Goal: Information Seeking & Learning: Learn about a topic

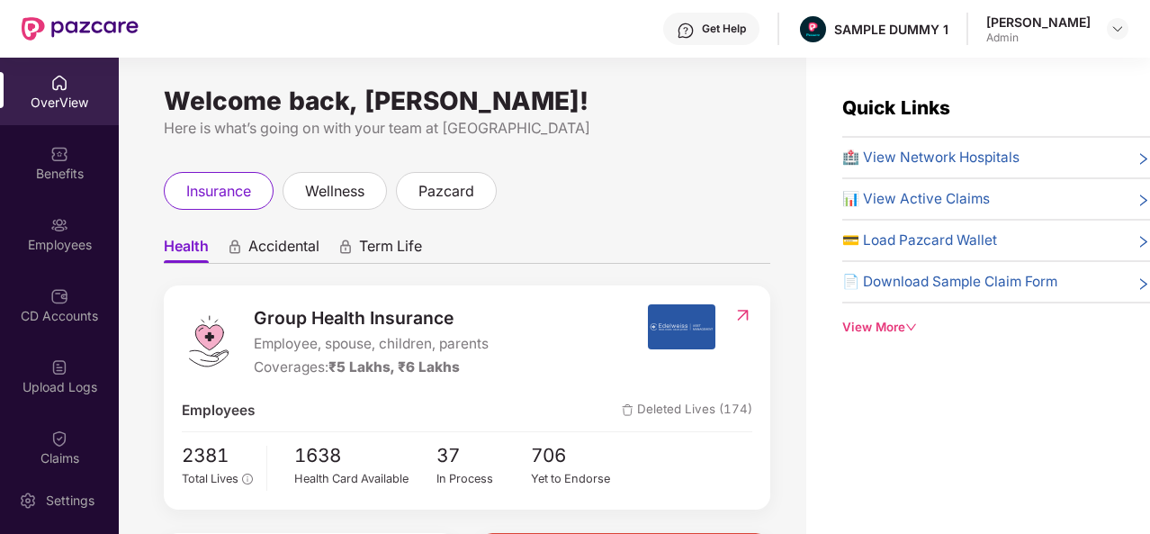
click at [80, 177] on div "Benefits" at bounding box center [59, 174] width 119 height 18
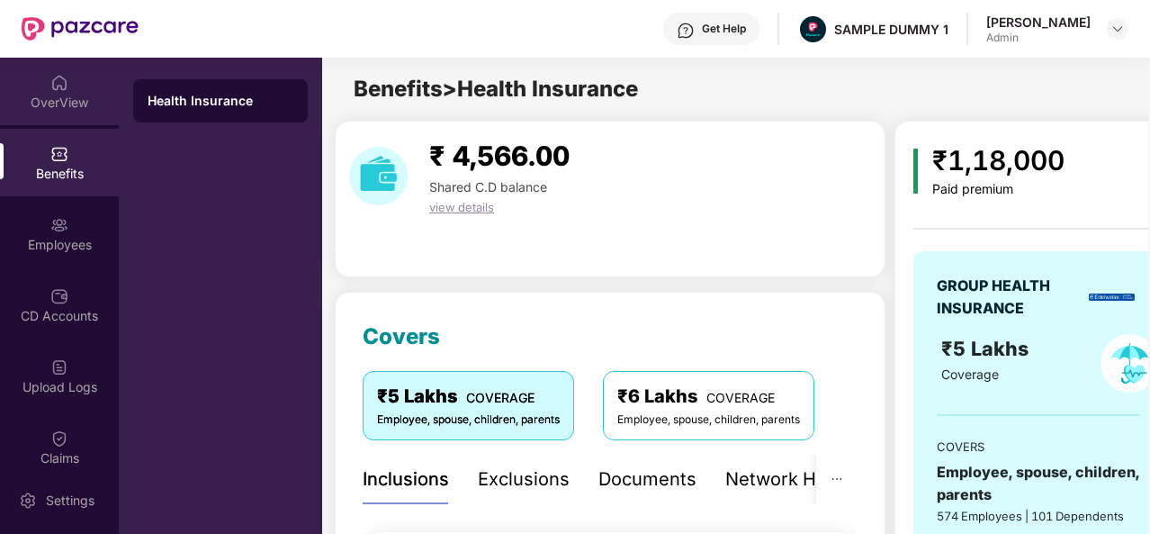
click at [76, 88] on div "OverView" at bounding box center [59, 91] width 119 height 67
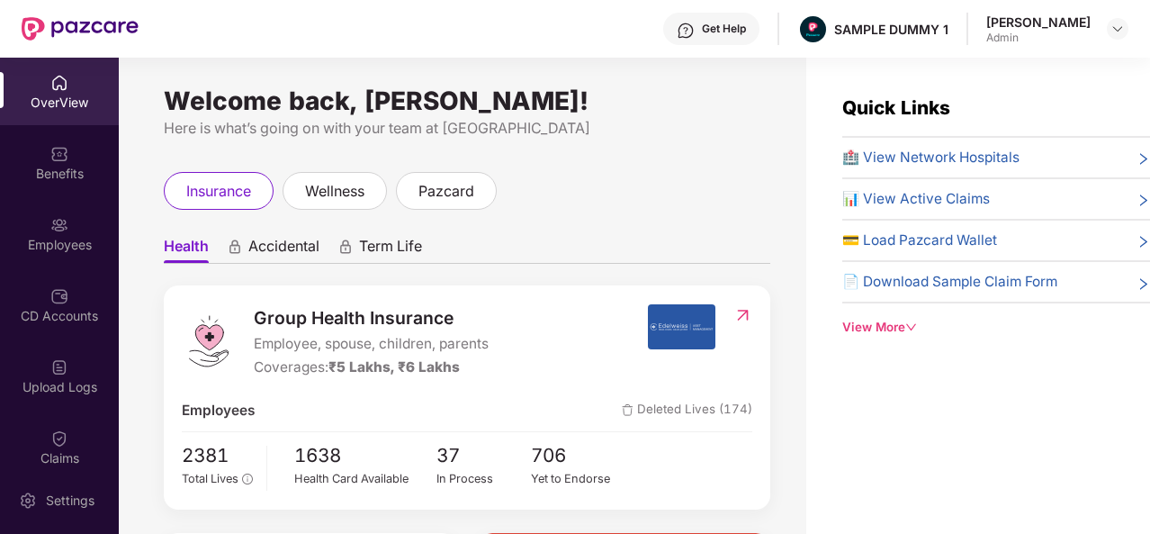
click at [682, 166] on div "Welcome back, [PERSON_NAME]! Here is what’s going on with your team at Pazcare …" at bounding box center [463, 307] width 688 height 498
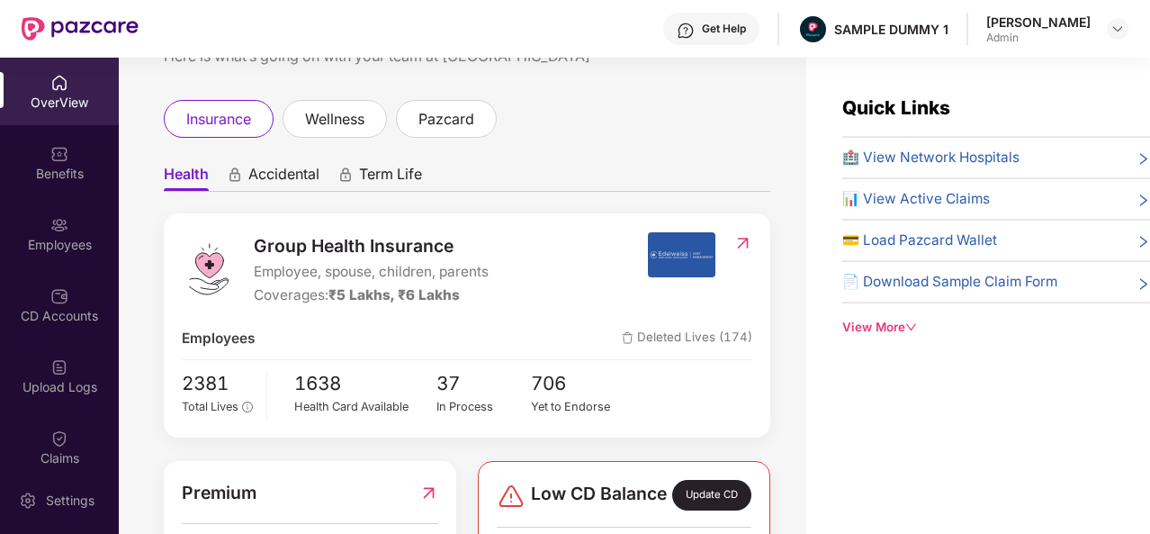
scroll to position [49, 0]
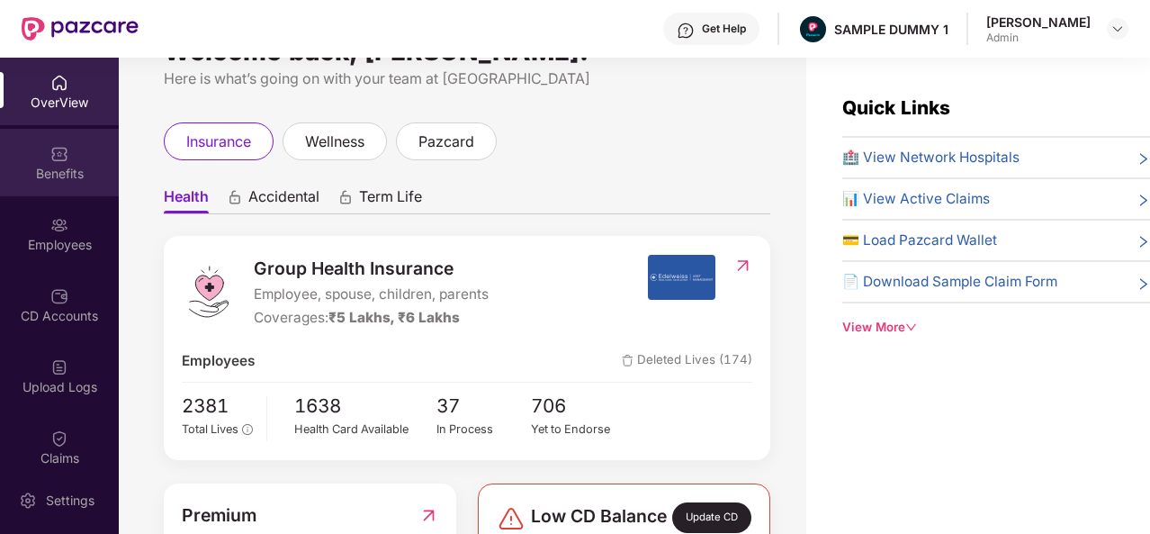
click at [50, 179] on div "Benefits" at bounding box center [59, 174] width 119 height 18
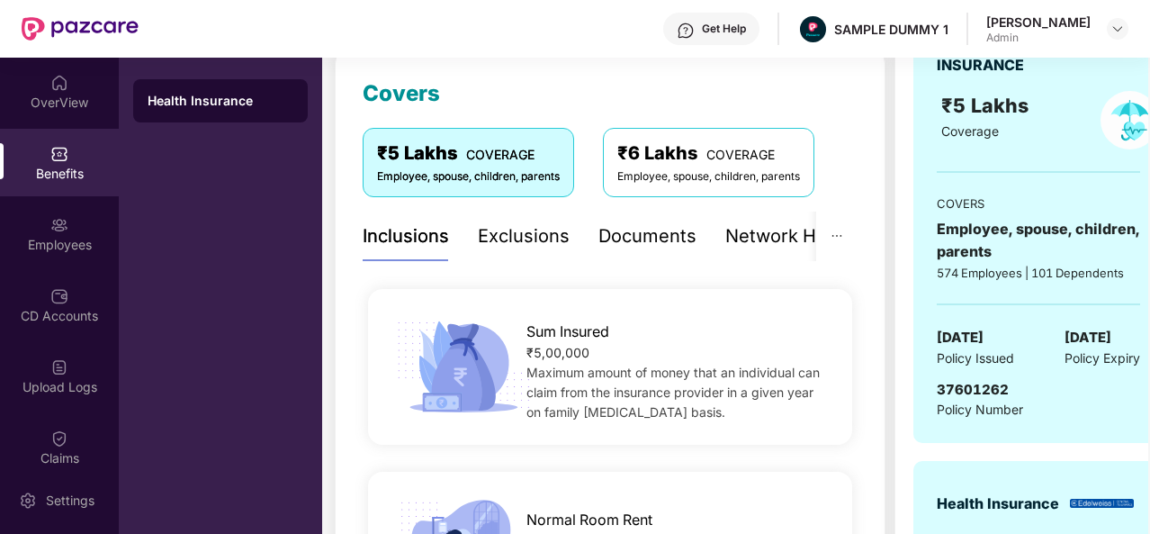
scroll to position [241, 0]
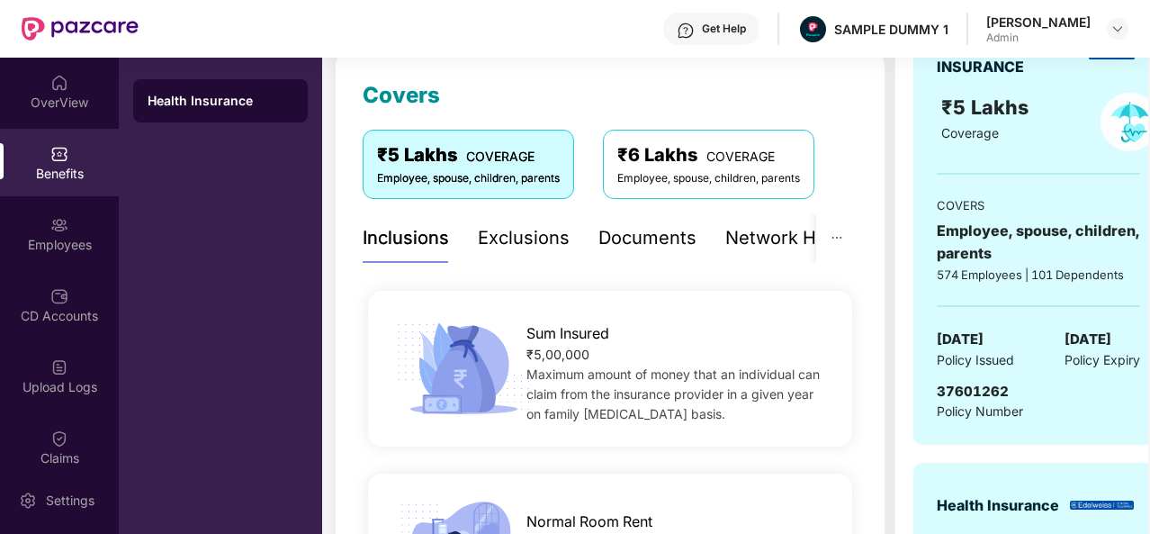
click at [515, 251] on div "Exclusions" at bounding box center [524, 237] width 92 height 49
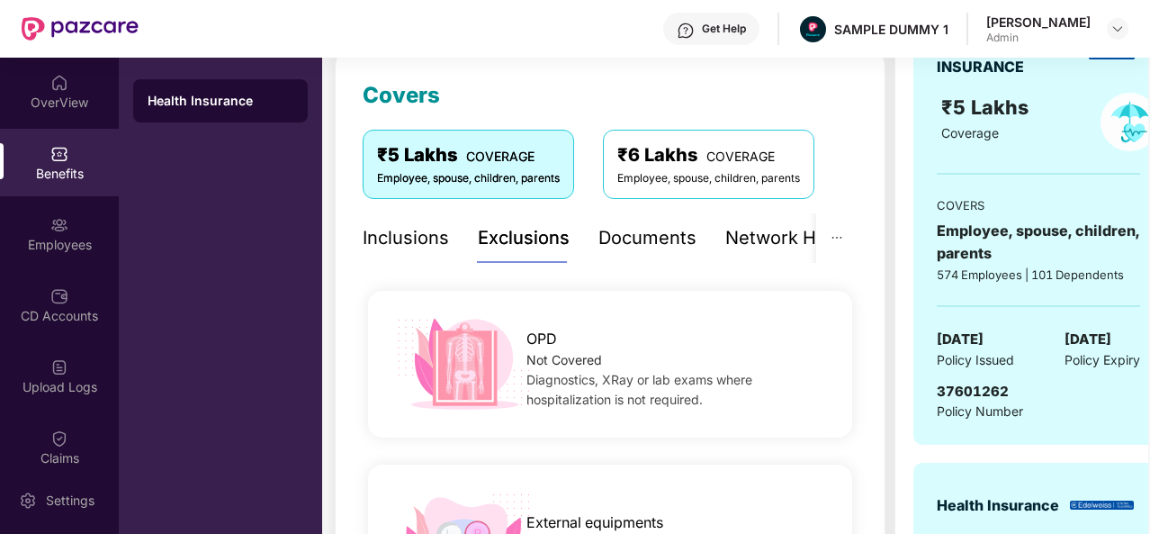
click at [681, 230] on div "Documents" at bounding box center [647, 238] width 98 height 28
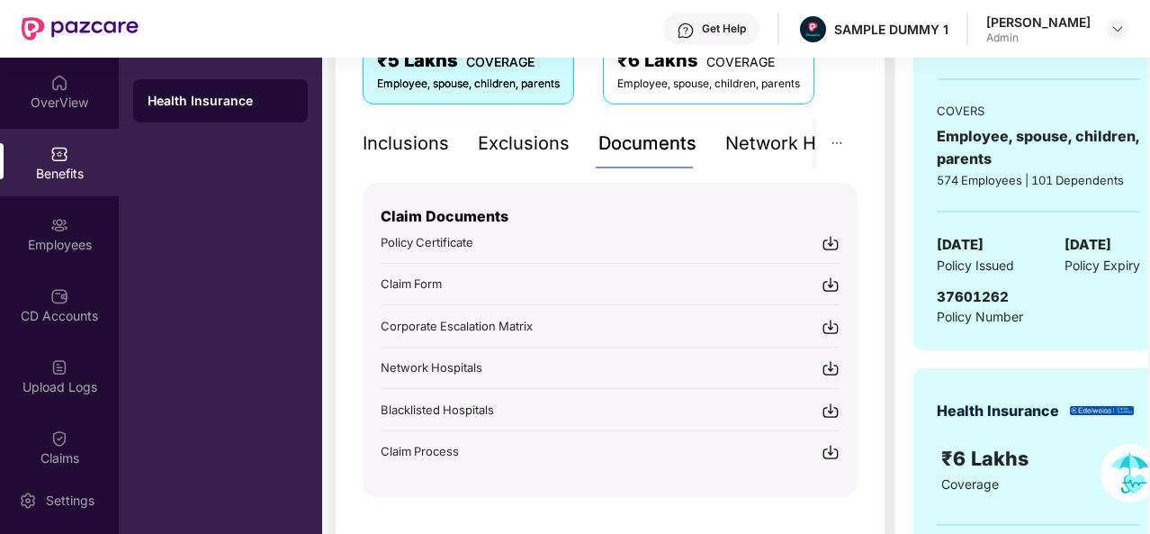
scroll to position [350, 0]
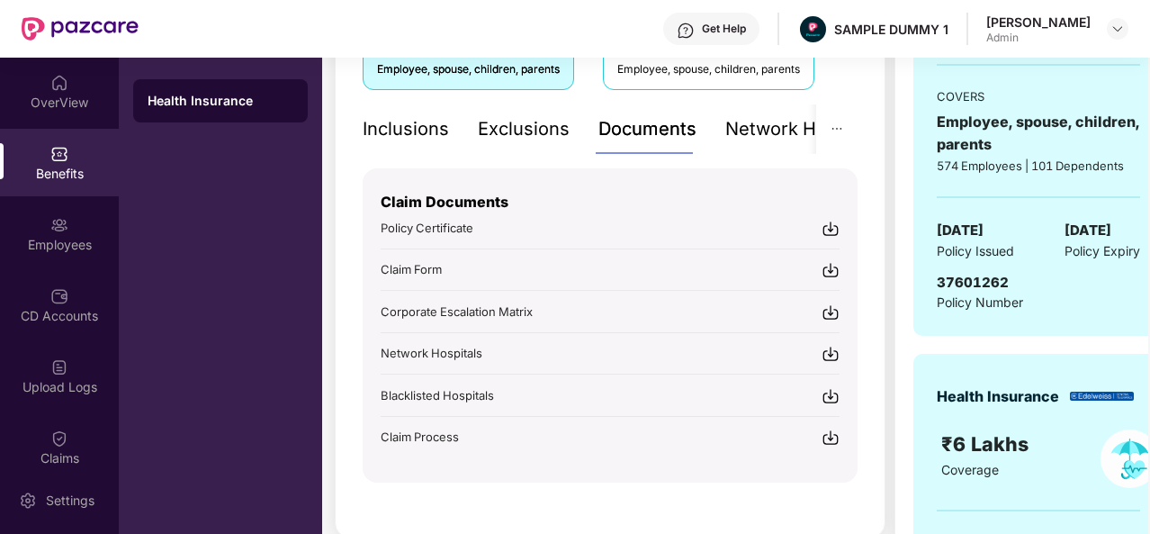
click at [729, 30] on div "Get Help" at bounding box center [724, 29] width 44 height 14
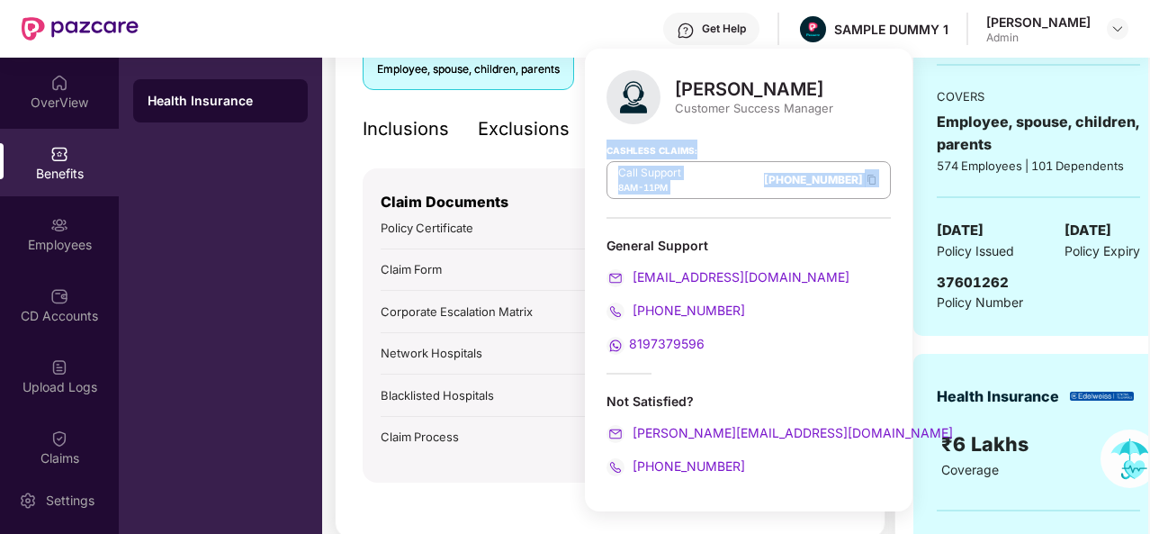
drag, startPoint x: 832, startPoint y: 179, endPoint x: 601, endPoint y: 156, distance: 232.5
click at [601, 156] on div "Mihir Singh Customer Success Manager Cashless Claims: Call Support 8AM - 11PM 0…" at bounding box center [749, 280] width 328 height 463
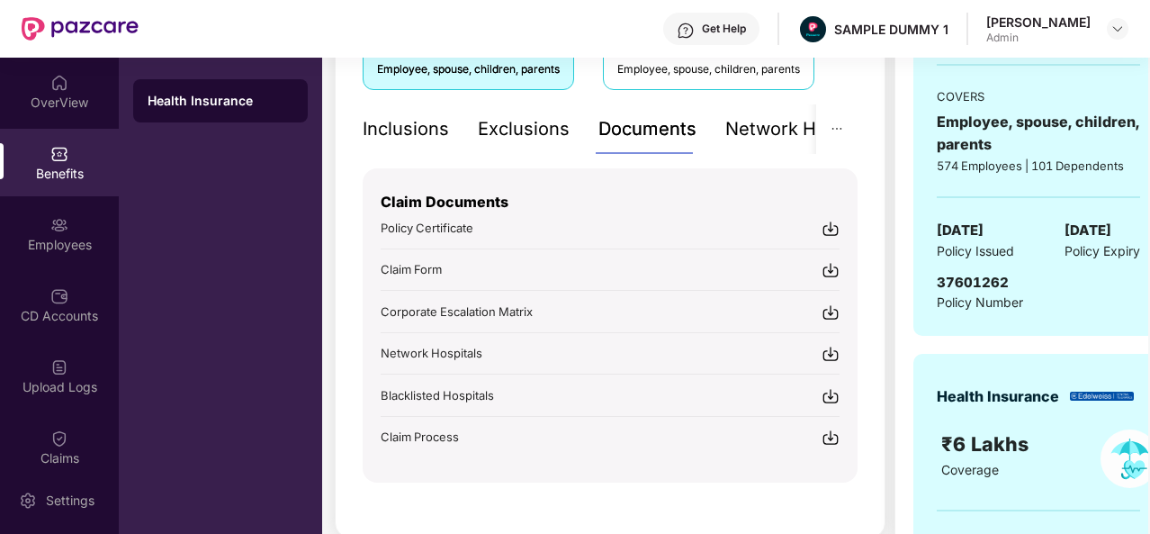
click at [882, 406] on div "Covers ₹5 Lakhs COVERAGE Employee, spouse, children, parents ₹6 Lakhs COVERAGE …" at bounding box center [610, 240] width 551 height 596
click at [783, 135] on div "Network Hospitals" at bounding box center [742, 129] width 157 height 28
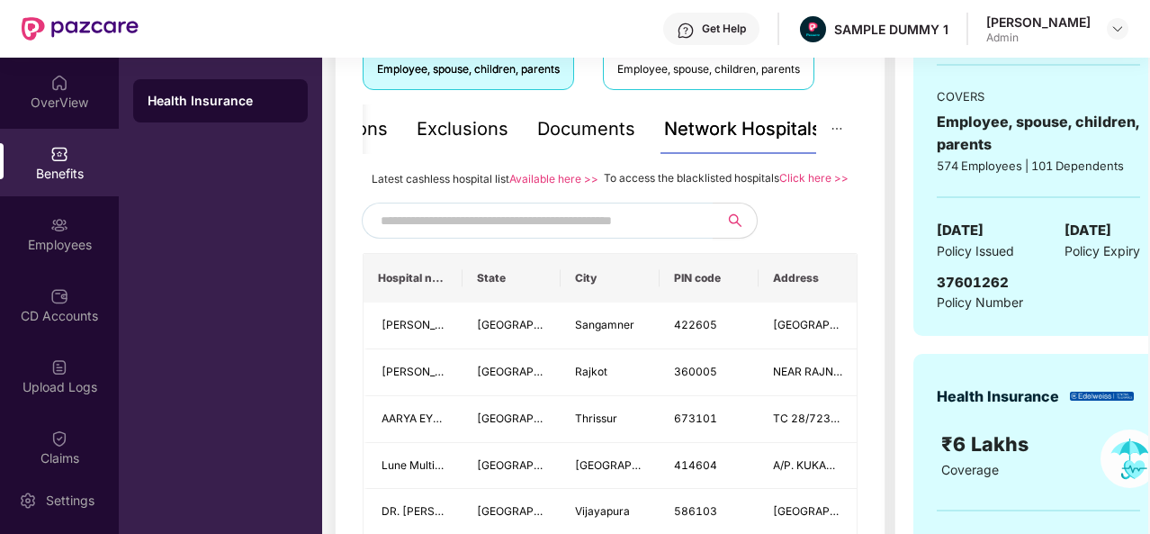
click at [489, 234] on input "text" at bounding box center [535, 220] width 308 height 27
click at [52, 496] on div "Settings" at bounding box center [69, 500] width 59 height 18
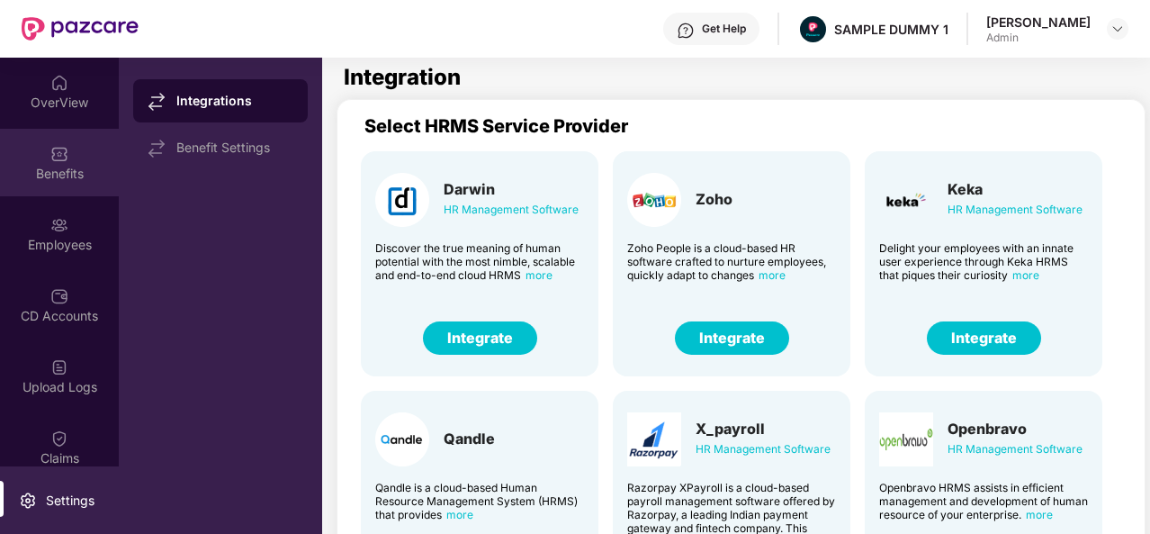
click at [72, 161] on div "Benefits" at bounding box center [59, 162] width 119 height 67
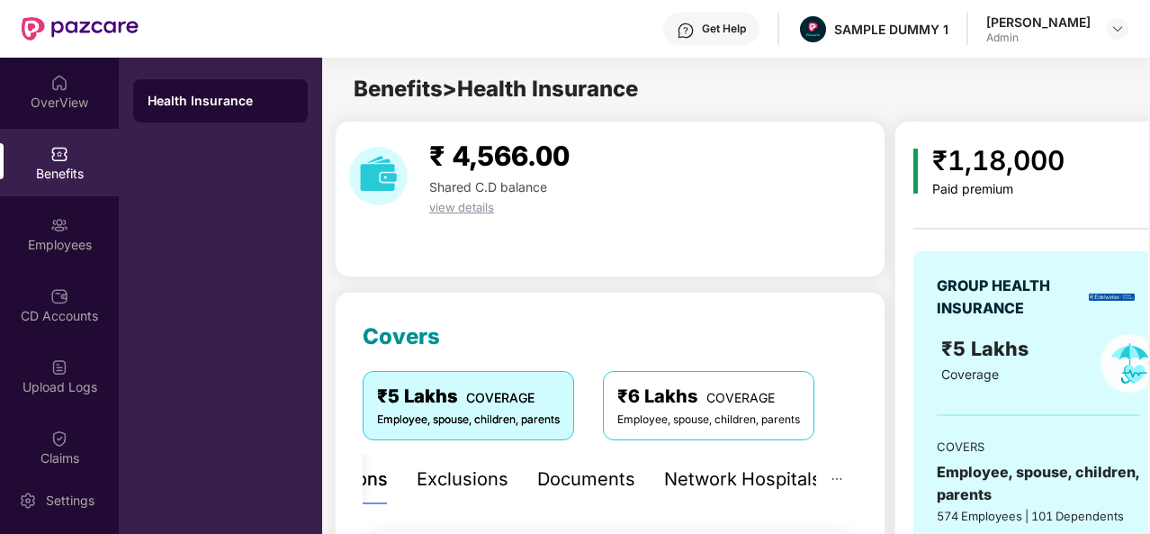
click at [760, 485] on div "Network Hospitals" at bounding box center [742, 479] width 157 height 28
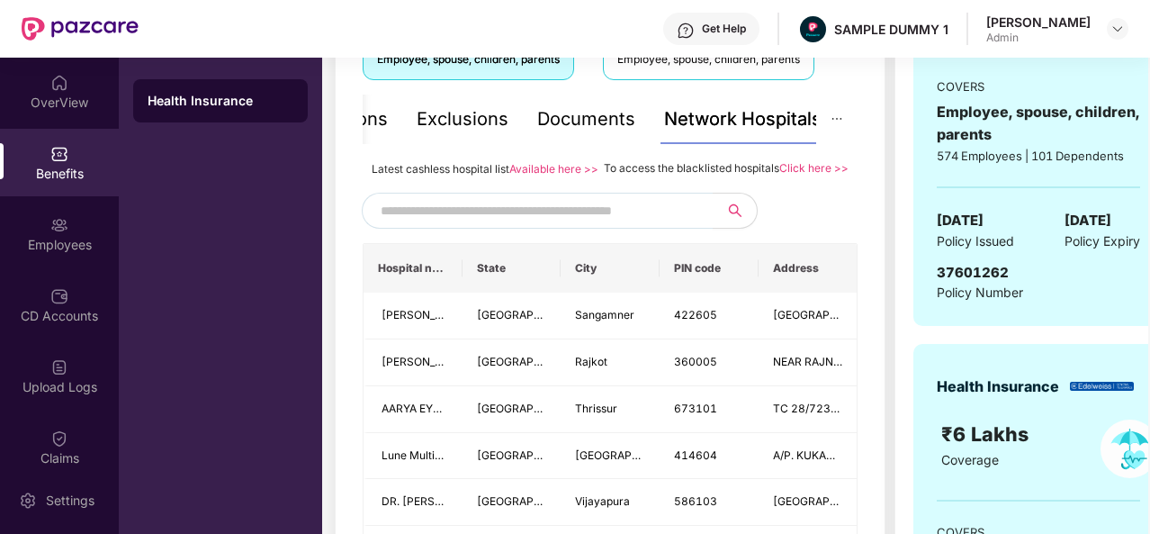
scroll to position [384, 0]
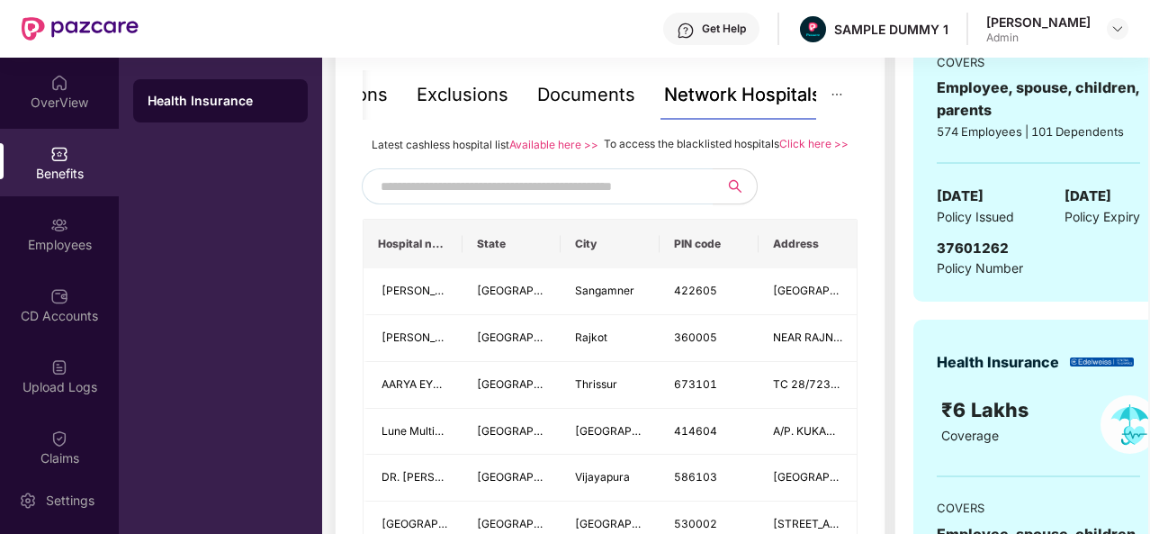
click at [529, 200] on input "text" at bounding box center [535, 186] width 308 height 27
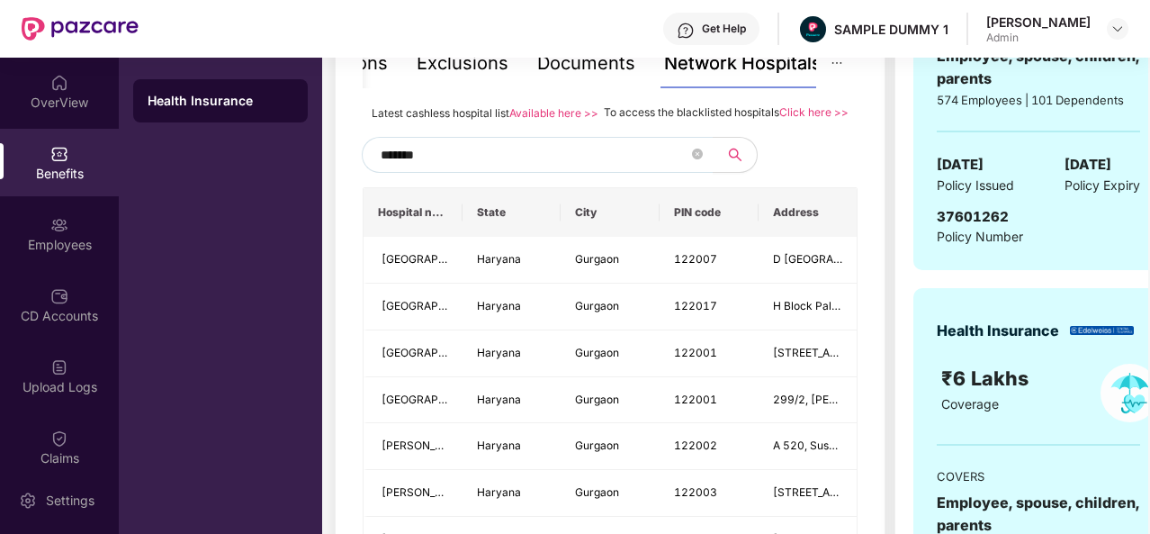
scroll to position [422, 0]
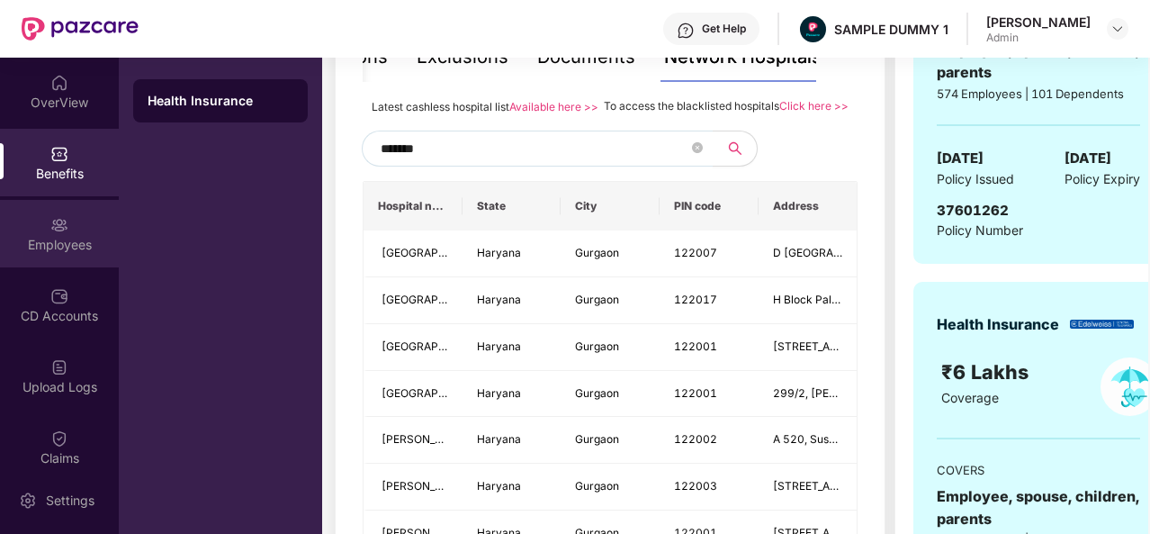
type input "*******"
click at [59, 237] on div "Employees" at bounding box center [59, 245] width 119 height 18
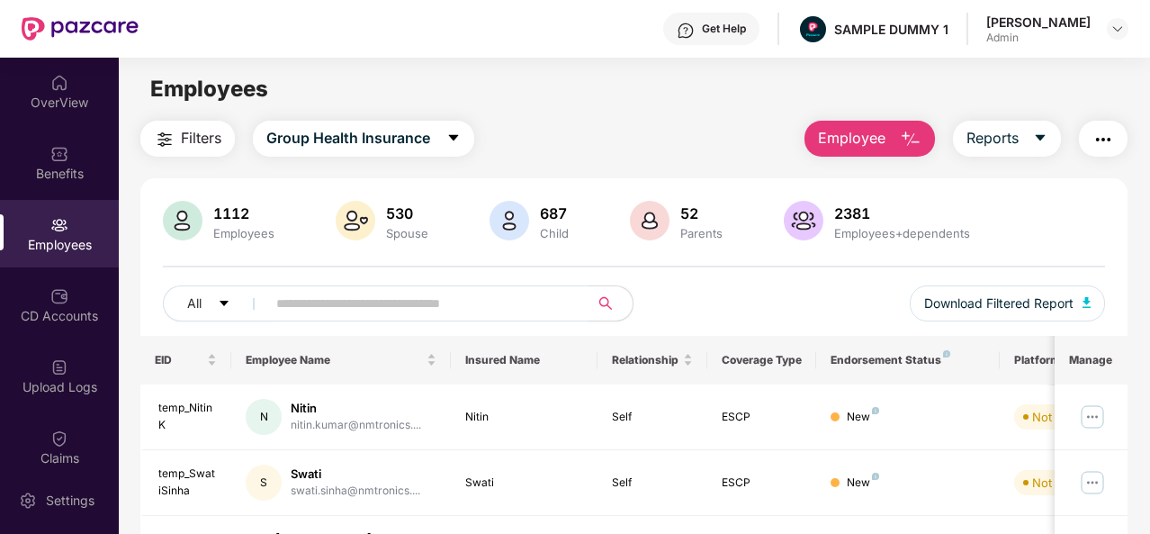
click at [916, 148] on img "button" at bounding box center [911, 140] width 22 height 22
click at [898, 255] on div "1112 Employees 530 Spouse 687 Child [DEMOGRAPHIC_DATA] Parents 2381 Employees+d…" at bounding box center [633, 268] width 987 height 135
click at [1036, 139] on icon "caret-down" at bounding box center [1040, 137] width 14 height 14
click at [1108, 139] on img "button" at bounding box center [1104, 140] width 22 height 22
click at [685, 301] on div "All Download Filtered Report" at bounding box center [634, 310] width 942 height 50
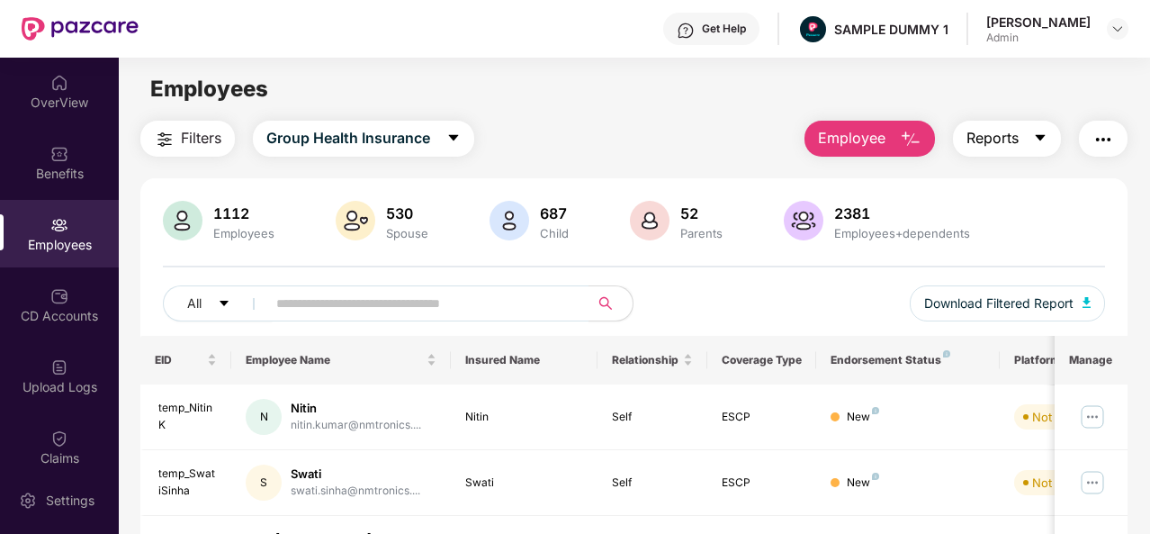
click at [1029, 136] on button "Reports" at bounding box center [1007, 139] width 108 height 36
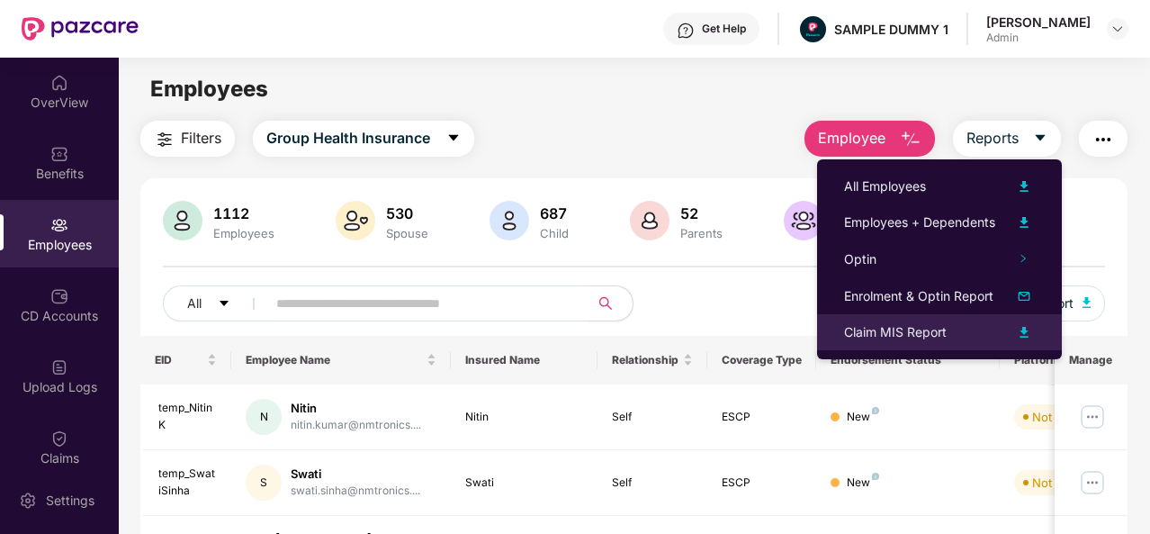
click at [986, 332] on div "Claim MIS Report" at bounding box center [939, 332] width 191 height 22
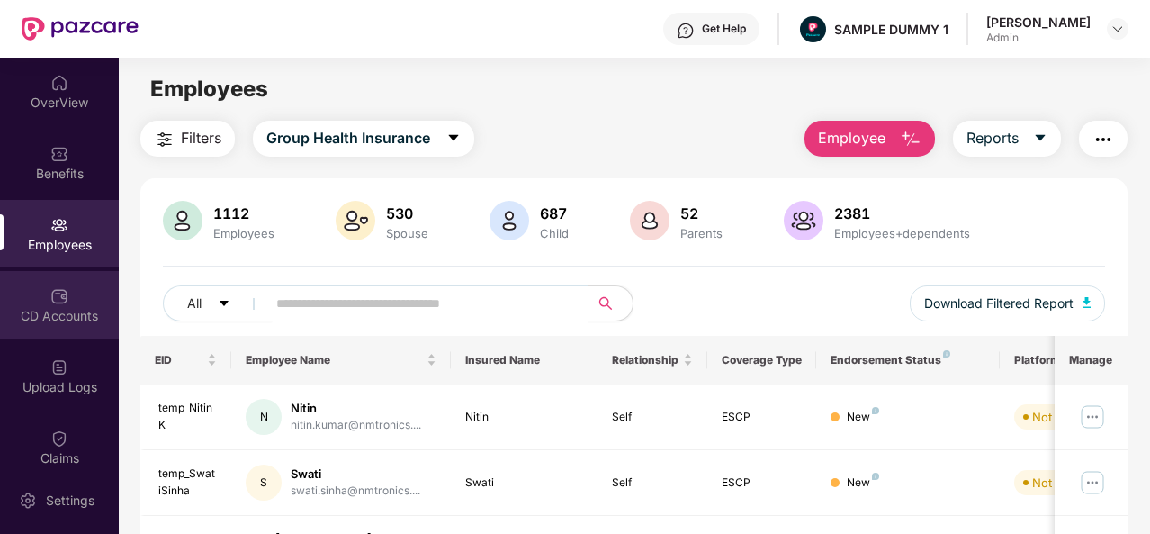
click at [52, 315] on div "CD Accounts" at bounding box center [59, 316] width 119 height 18
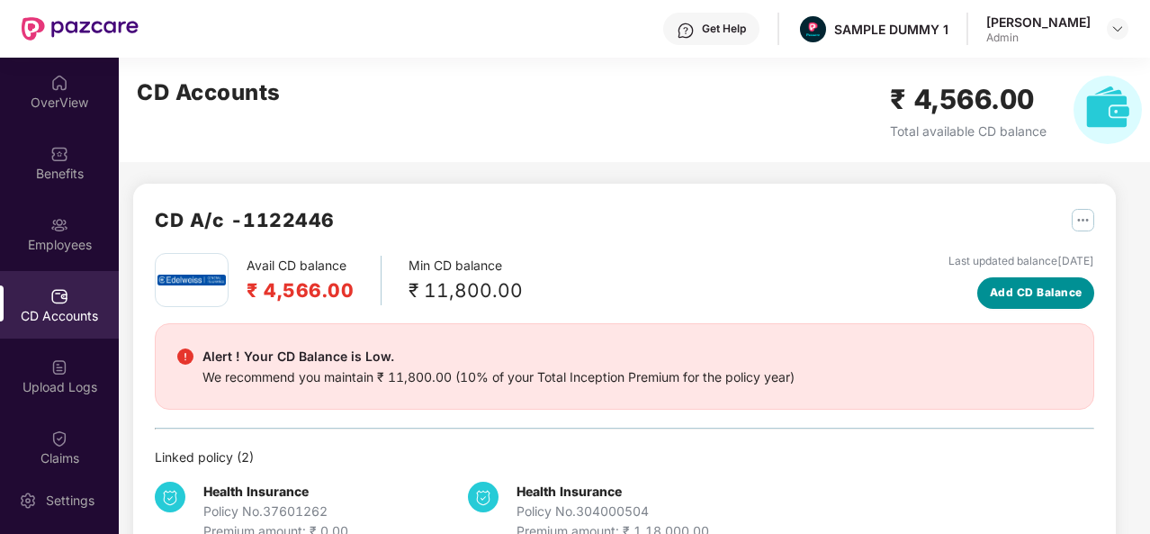
click at [1036, 291] on span "Add CD Balance" at bounding box center [1036, 292] width 93 height 17
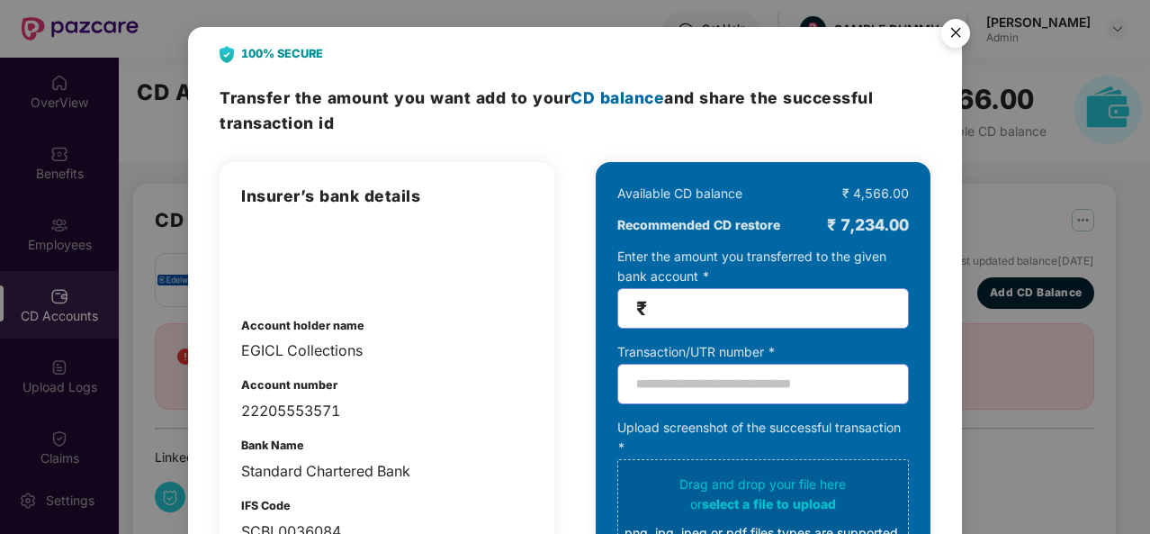
click at [949, 33] on img "Close" at bounding box center [956, 36] width 50 height 50
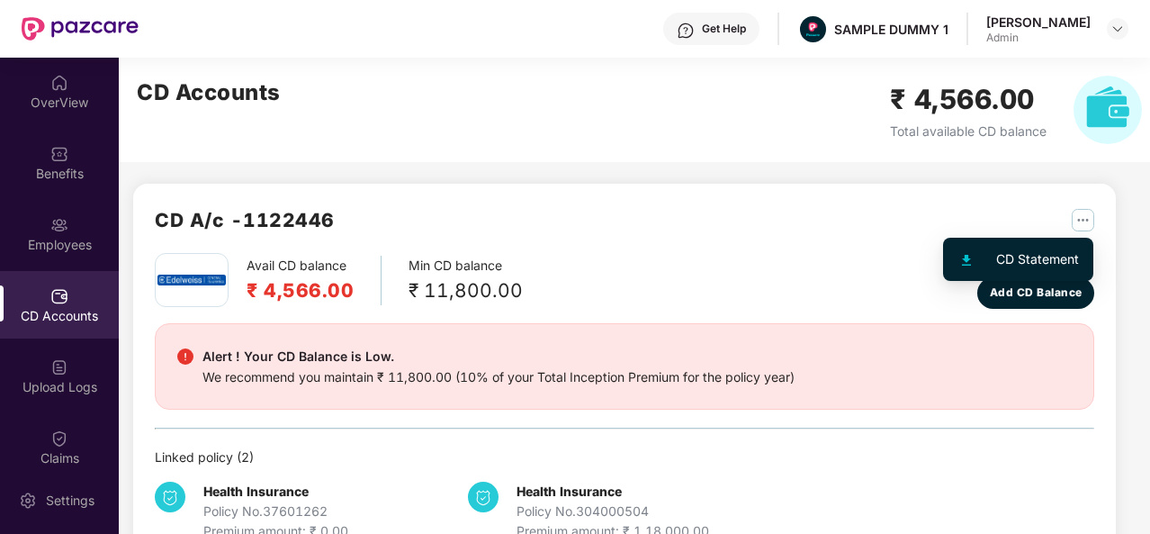
click at [1048, 260] on div "CD Statement" at bounding box center [1037, 259] width 83 height 20
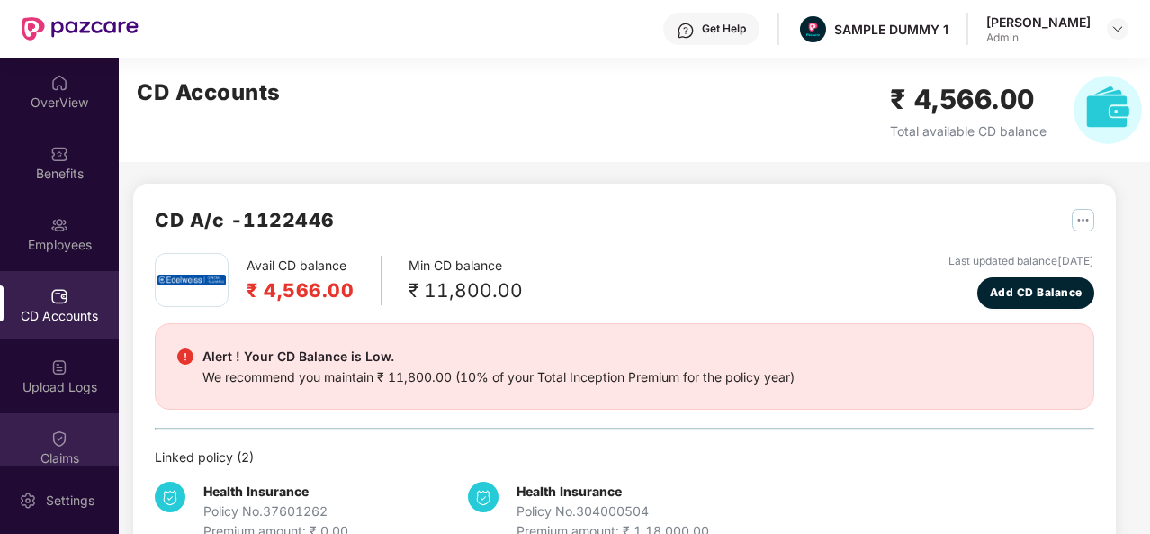
click at [29, 463] on div "Claims" at bounding box center [59, 458] width 119 height 18
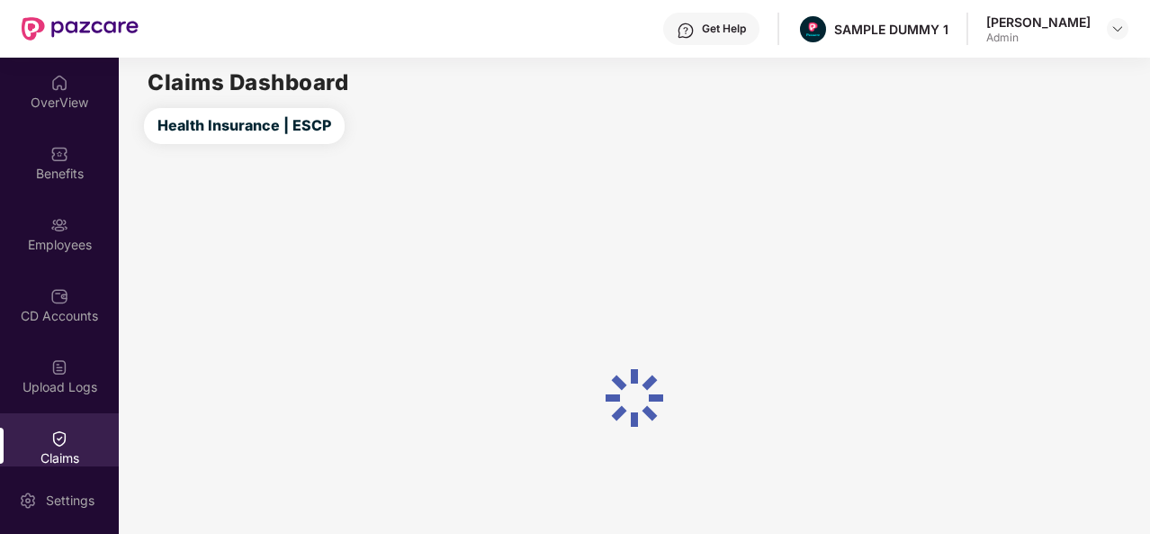
scroll to position [113, 0]
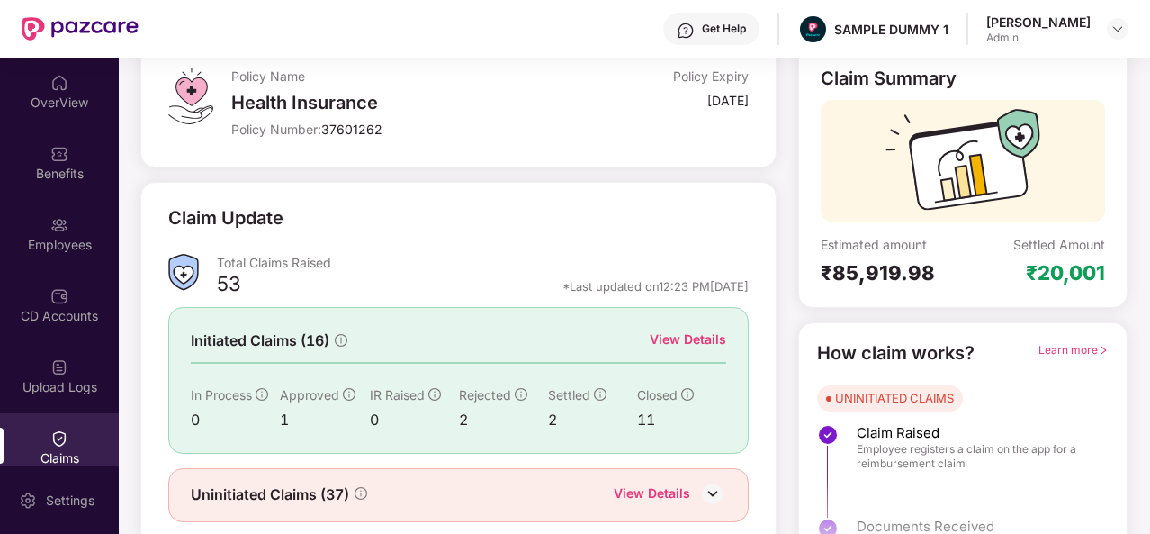
click at [687, 339] on div "View Details" at bounding box center [688, 339] width 76 height 20
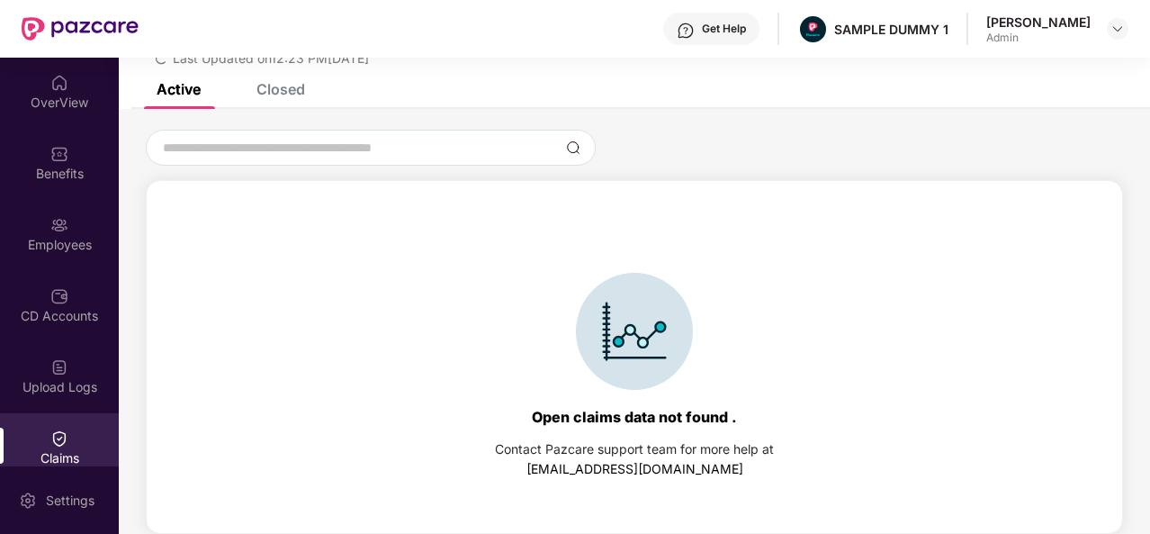
scroll to position [0, 0]
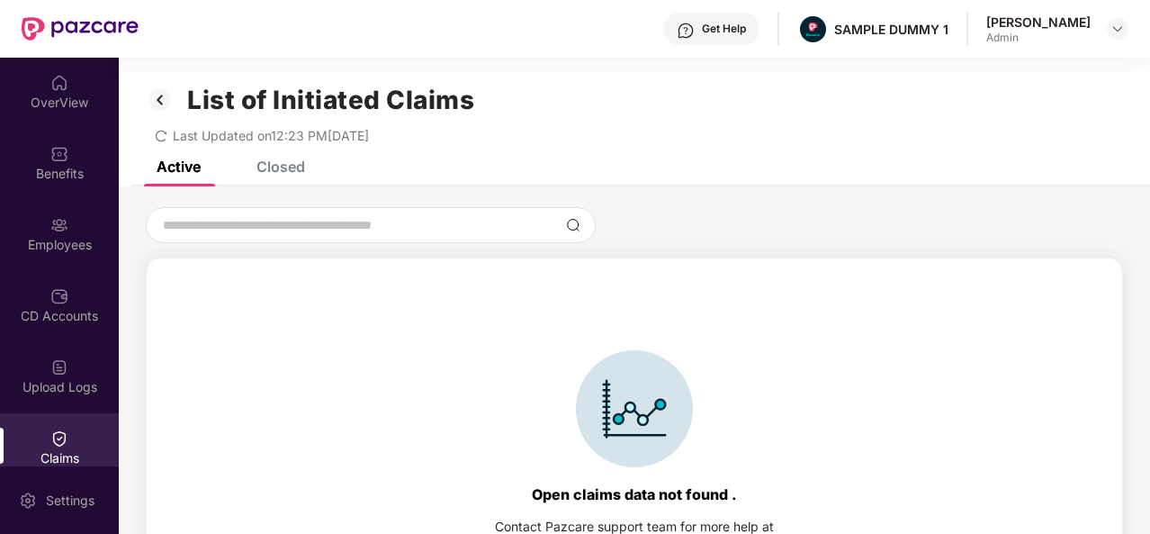
click at [288, 175] on div "Closed" at bounding box center [267, 167] width 76 height 40
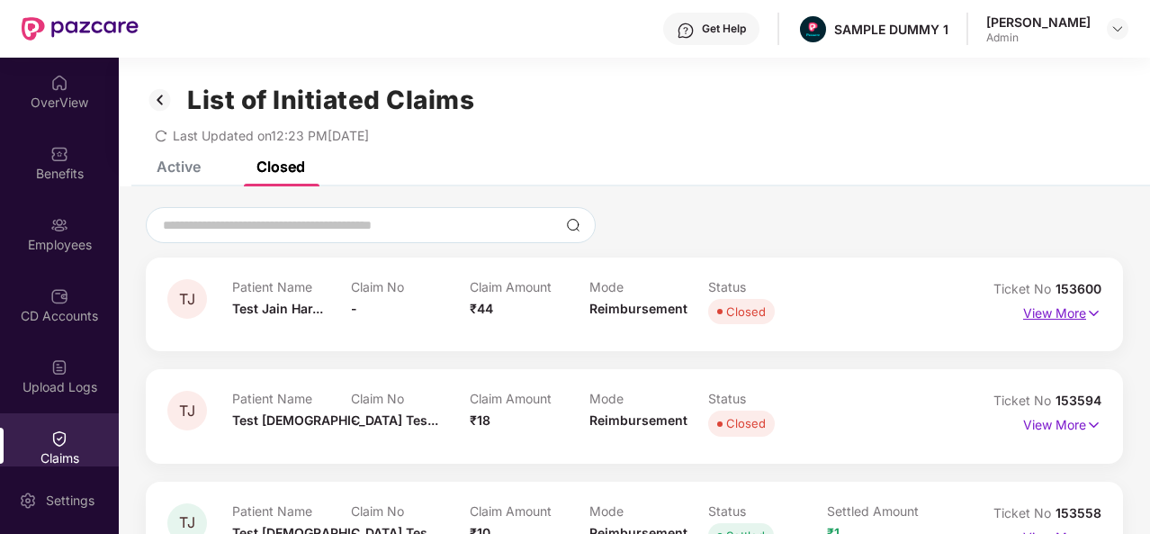
click at [1086, 307] on img at bounding box center [1093, 313] width 15 height 20
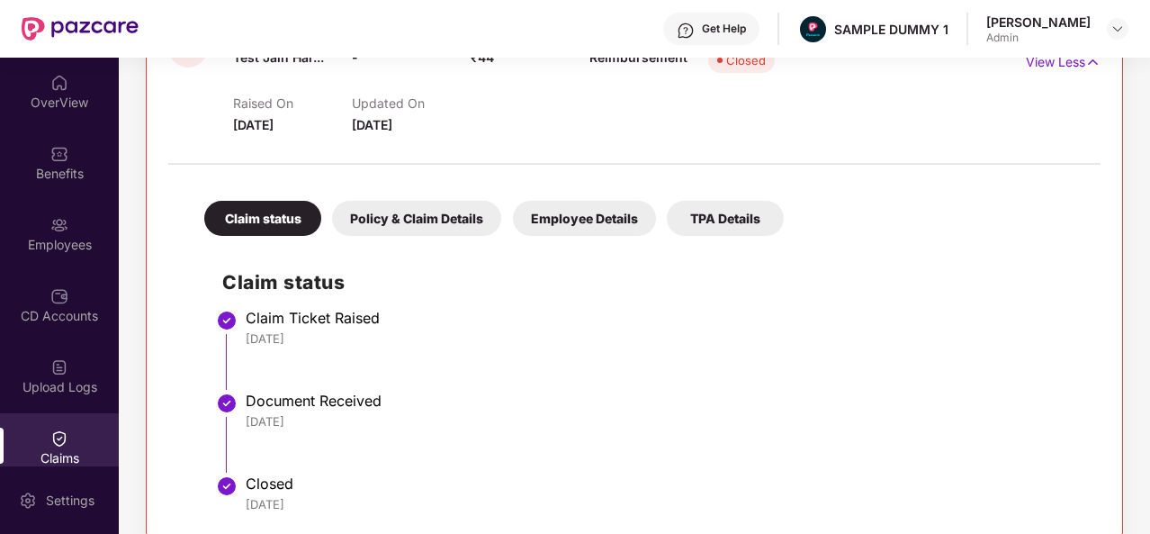
scroll to position [256, 0]
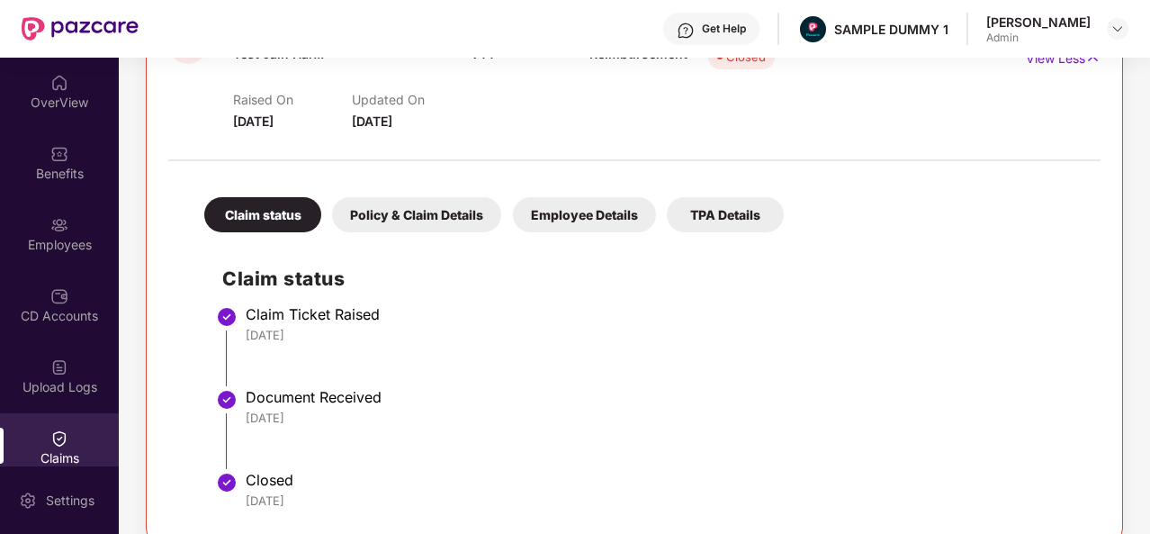
click at [401, 220] on div "Policy & Claim Details" at bounding box center [416, 214] width 169 height 35
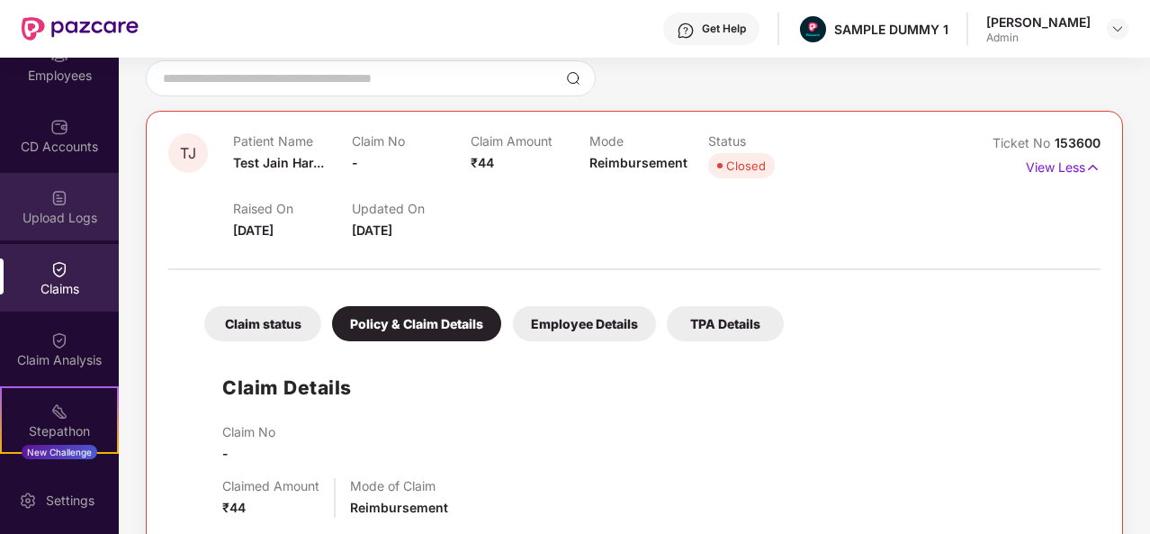
scroll to position [204, 0]
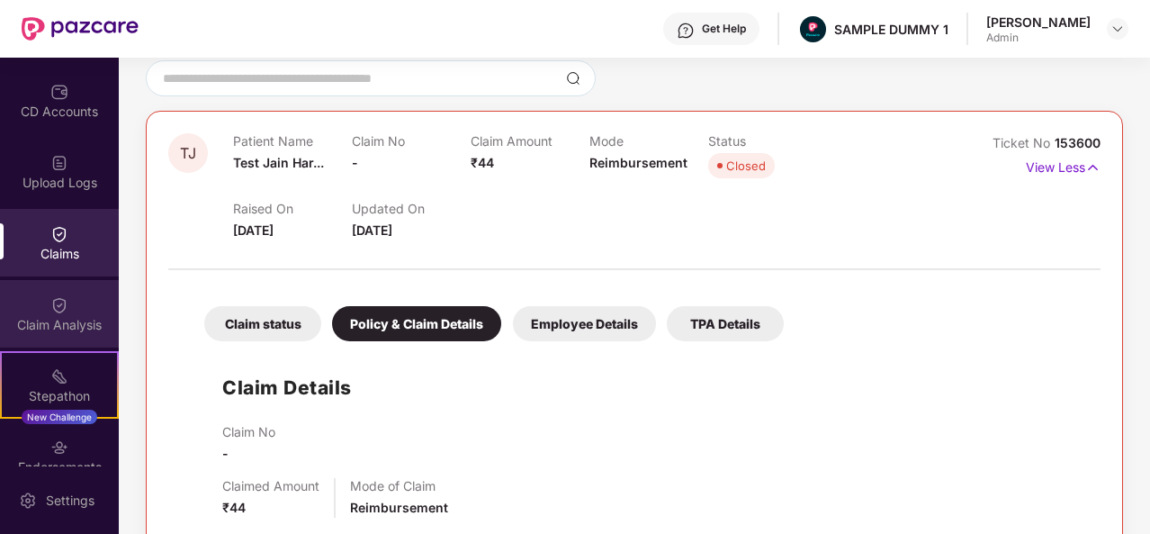
click at [49, 318] on div "Claim Analysis" at bounding box center [59, 325] width 119 height 18
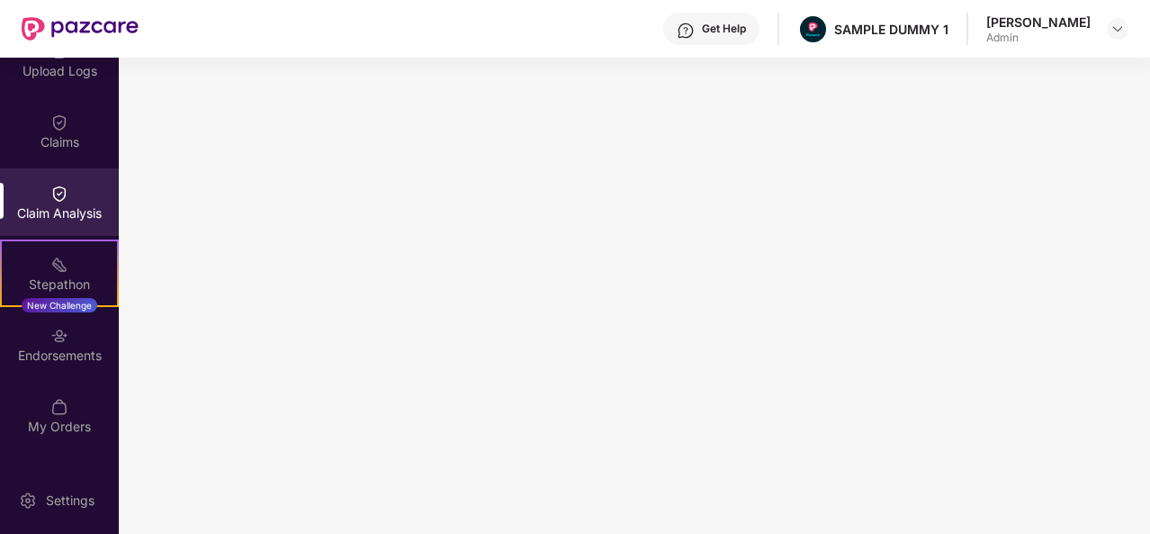
scroll to position [327, 0]
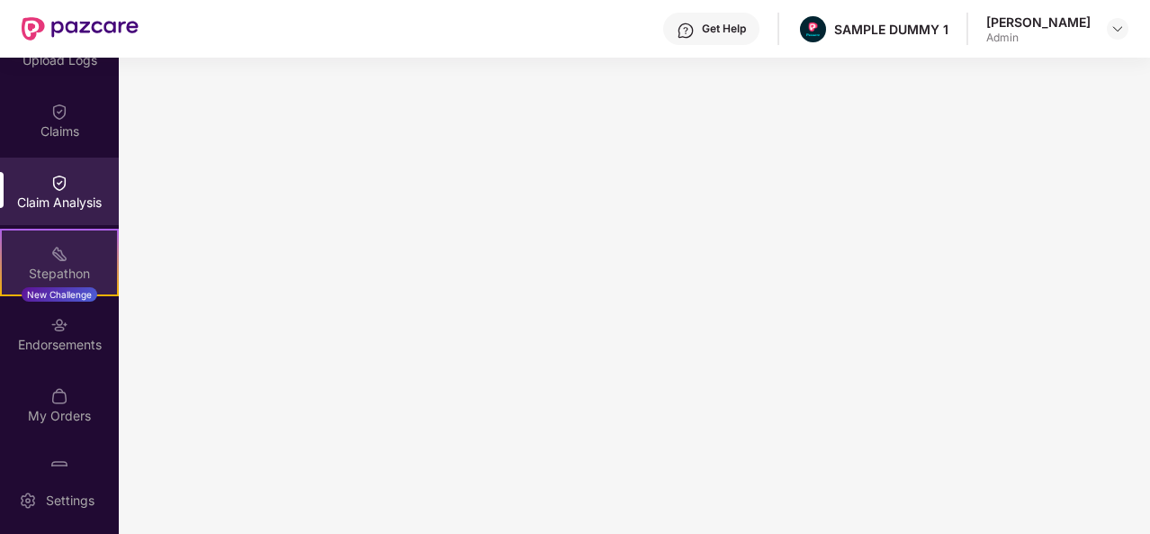
click at [86, 273] on div "Stepathon" at bounding box center [59, 274] width 115 height 18
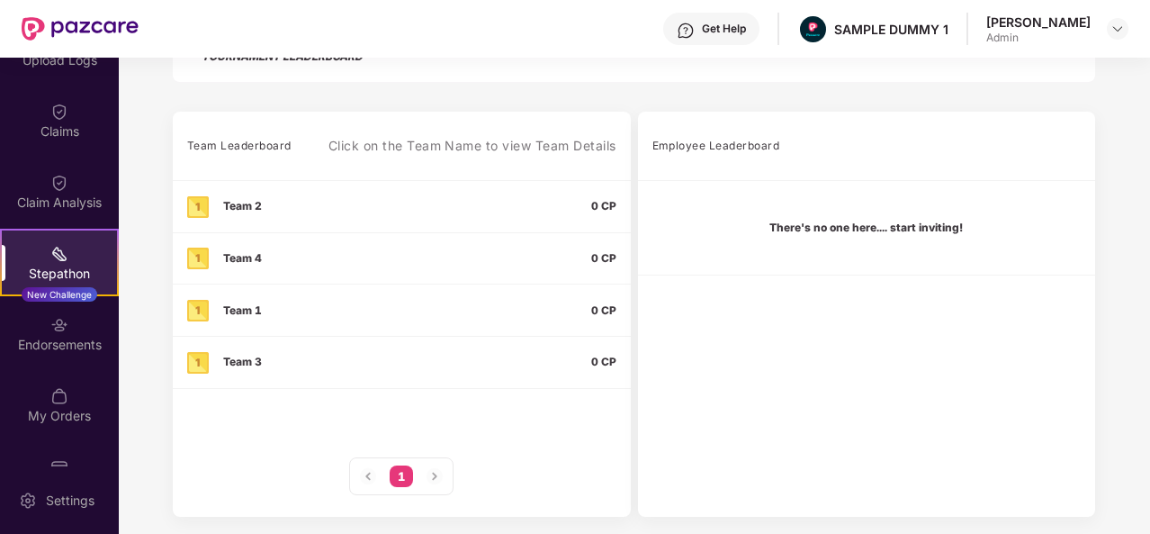
scroll to position [504, 0]
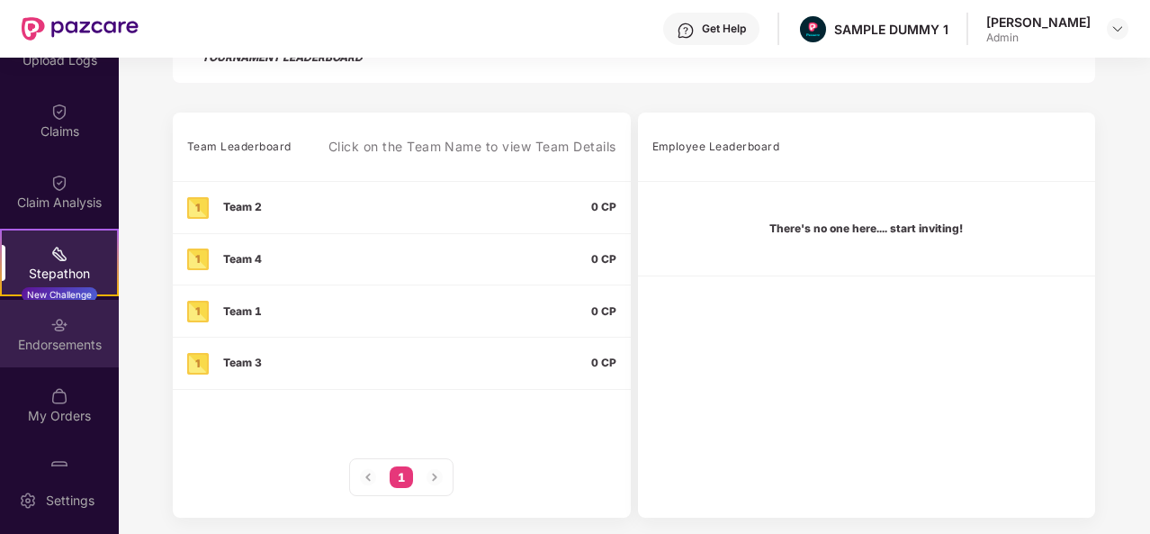
click at [50, 330] on img at bounding box center [59, 325] width 18 height 18
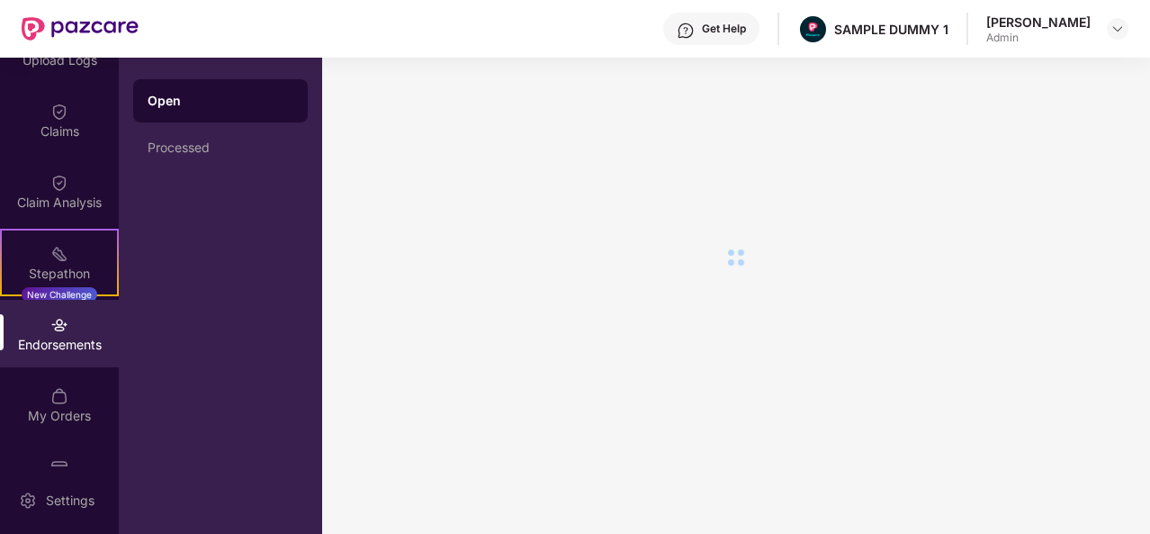
scroll to position [0, 0]
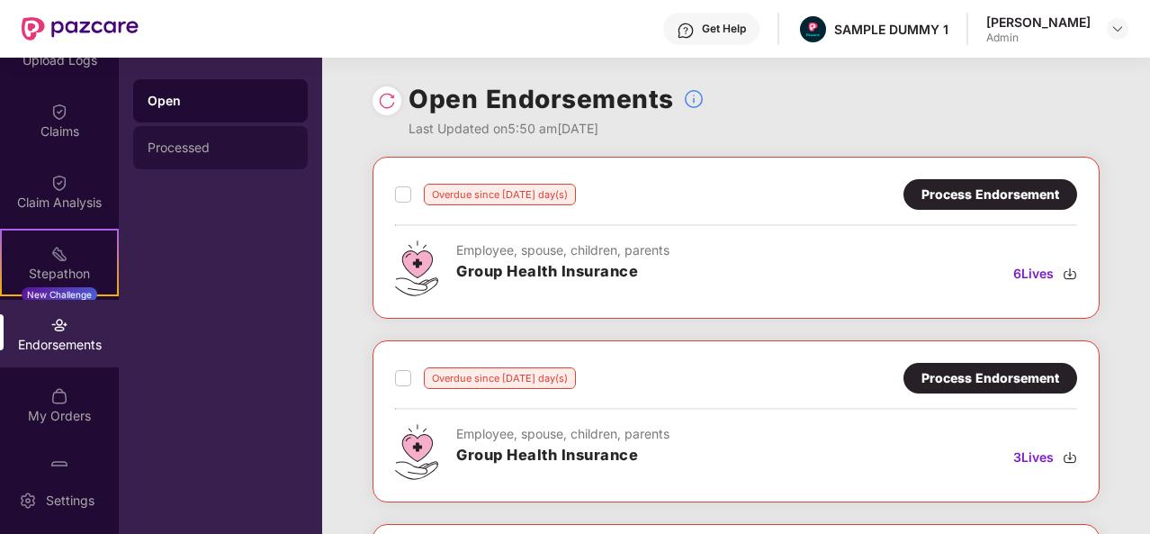
click at [203, 145] on div "Processed" at bounding box center [221, 147] width 146 height 14
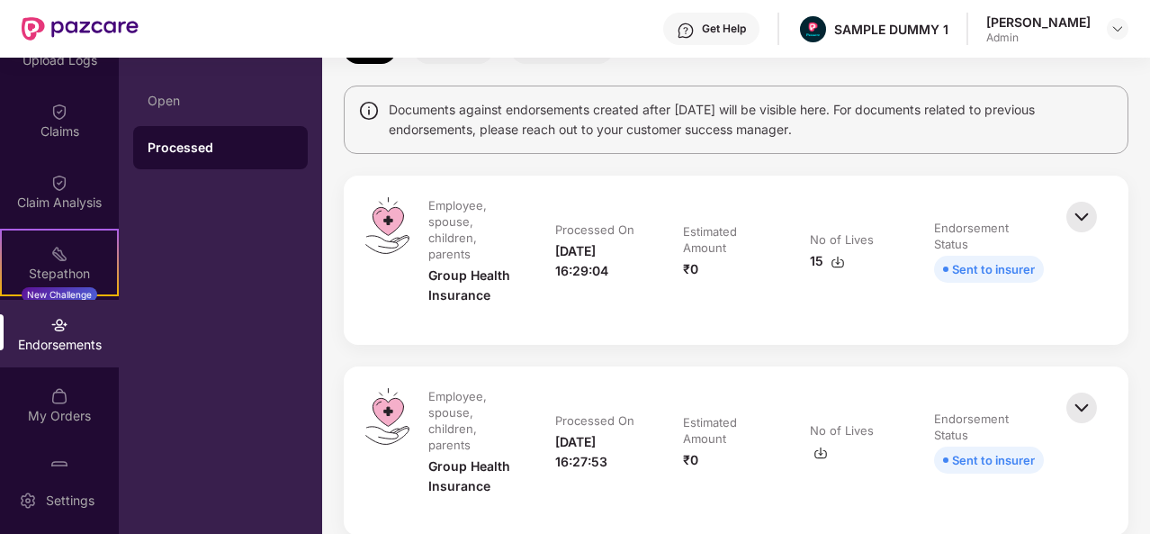
scroll to position [121, 0]
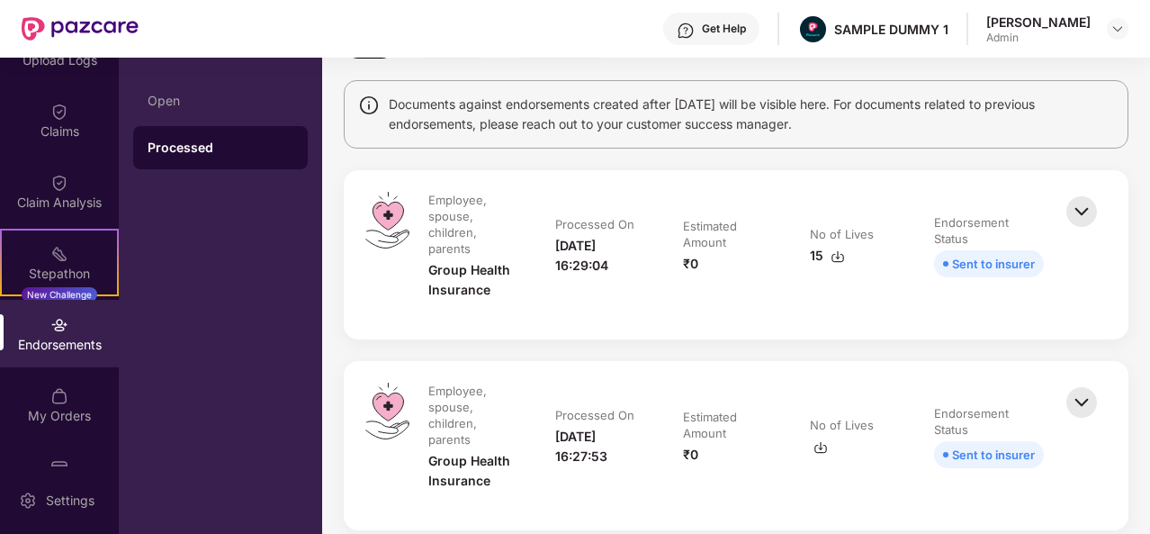
click at [1074, 220] on img at bounding box center [1082, 212] width 40 height 40
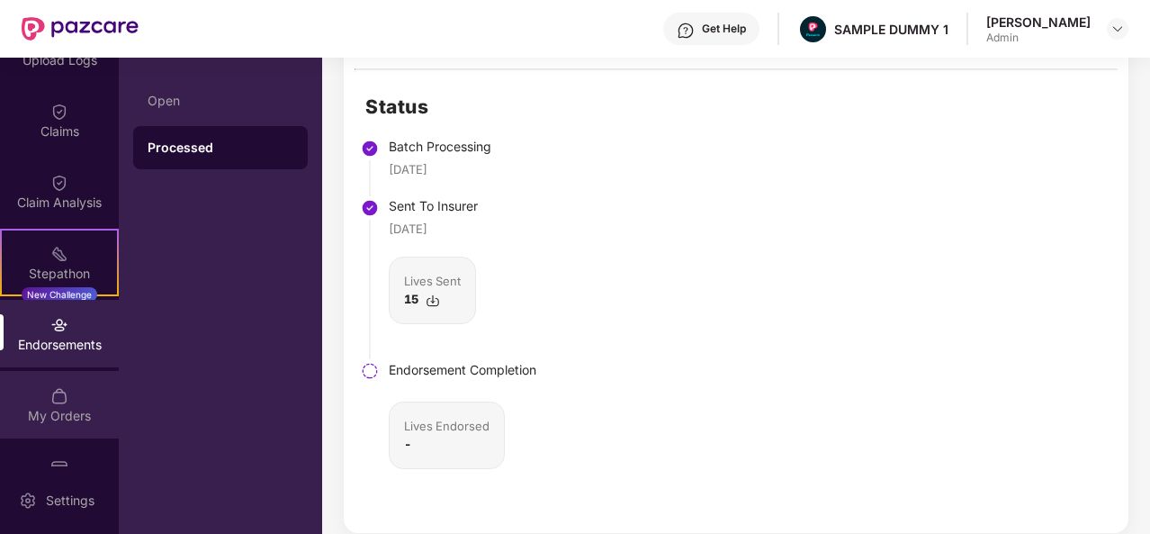
scroll to position [373, 0]
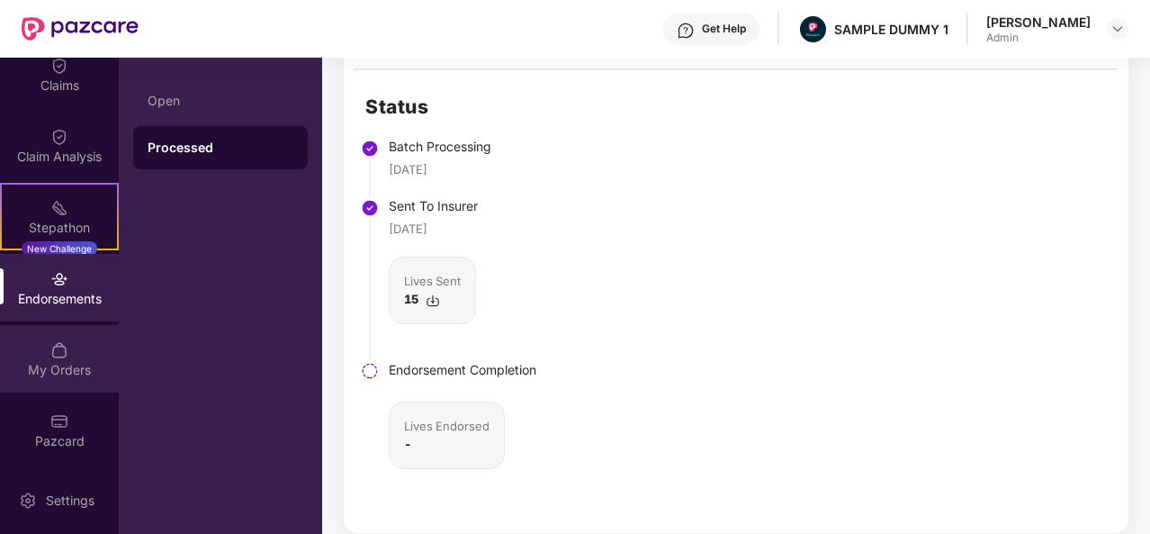
click at [50, 339] on div at bounding box center [59, 348] width 18 height 18
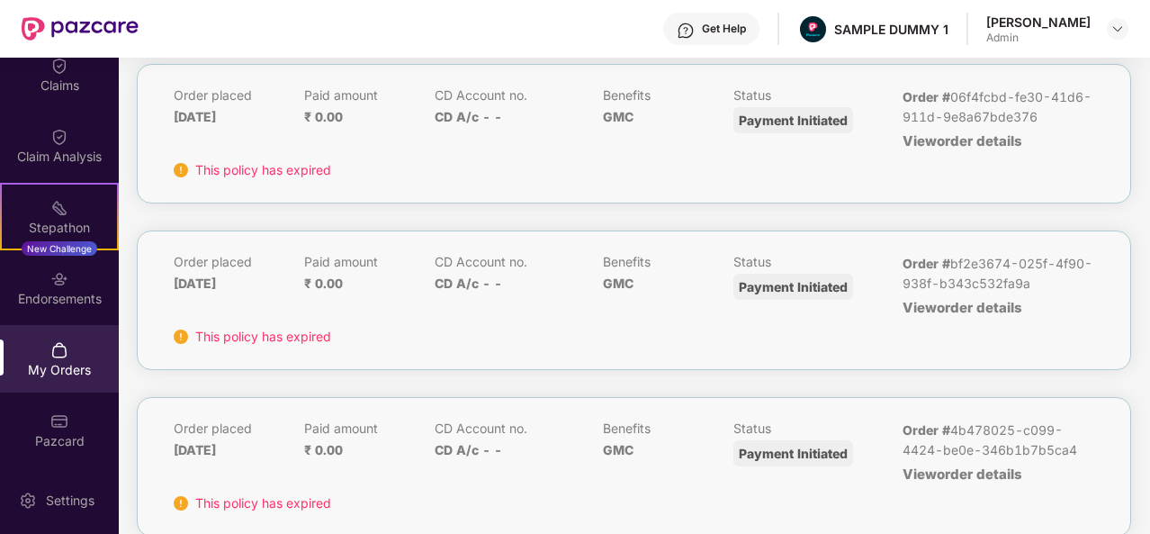
scroll to position [0, 0]
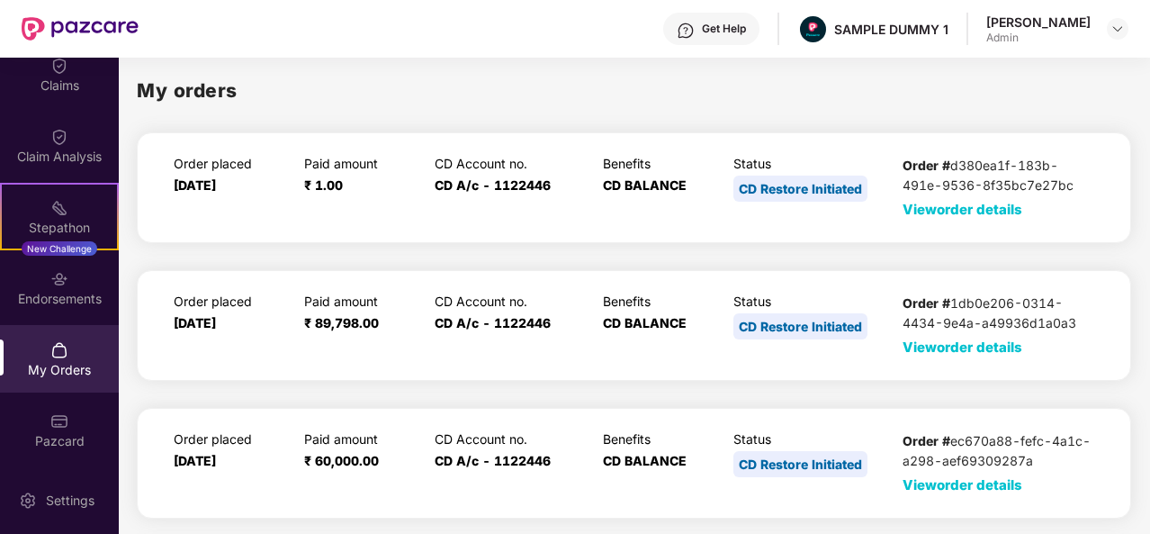
click at [962, 204] on span "View order details" at bounding box center [963, 209] width 120 height 17
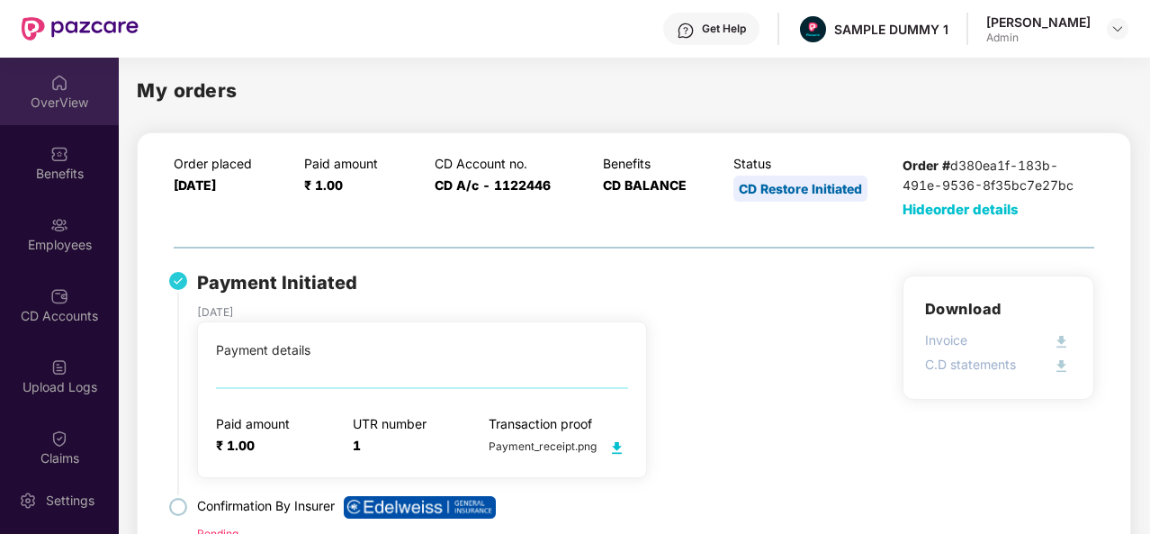
click at [42, 80] on div "OverView" at bounding box center [59, 91] width 119 height 67
